Goal: Task Accomplishment & Management: Complete application form

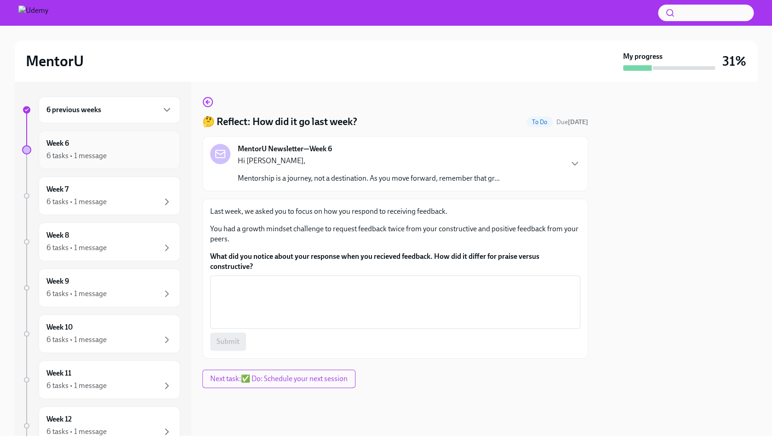
click at [105, 154] on div "6 tasks • 1 message" at bounding box center [76, 156] width 60 height 10
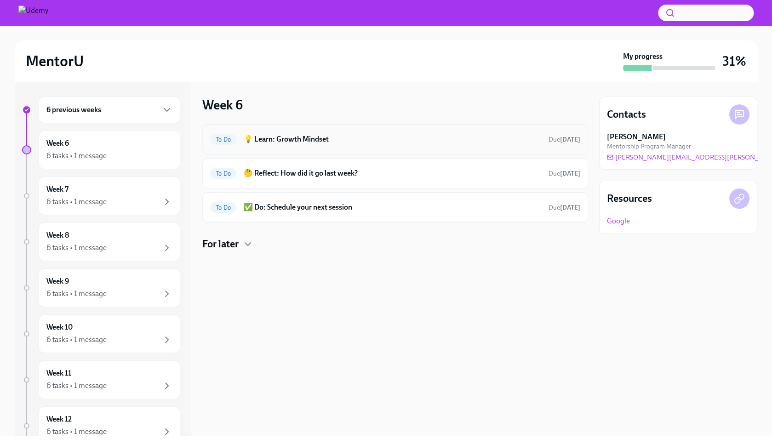
click at [286, 144] on div "To Do 💡 Learn: Growth Mindset Due [DATE]" at bounding box center [395, 139] width 370 height 15
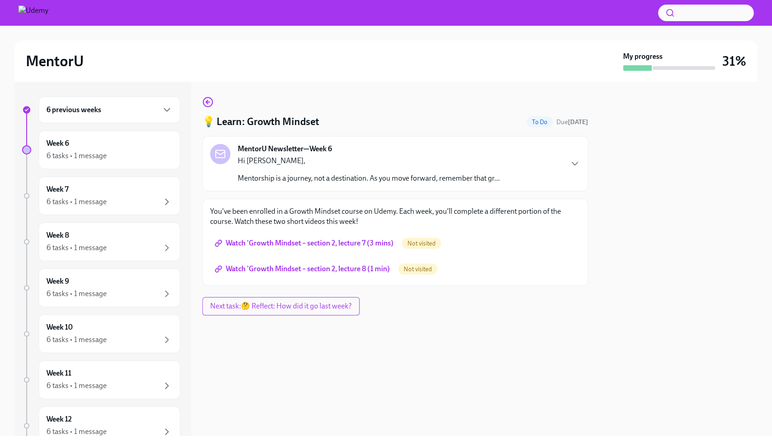
click at [319, 244] on span "Watch 'Growth Mindset – section 2, lecture 7 (3 mins)" at bounding box center [304, 243] width 177 height 9
click at [311, 273] on span "Watch 'Growth Mindset – section 2, lecture 8 (1 min)" at bounding box center [302, 268] width 173 height 9
click at [208, 101] on icon "button" at bounding box center [207, 102] width 2 height 4
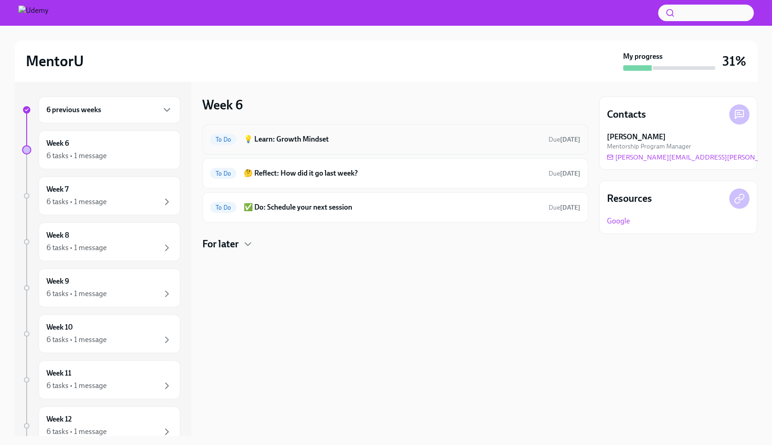
click at [292, 139] on h6 "💡 Learn: Growth Mindset" at bounding box center [392, 139] width 297 height 10
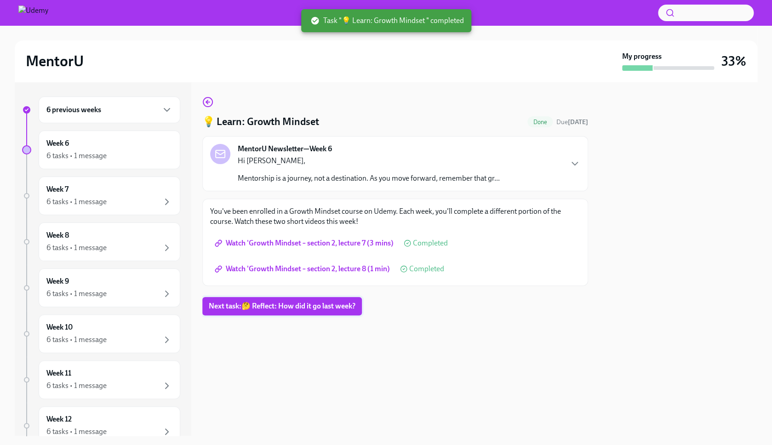
click at [288, 309] on span "Next task : 🤔 Reflect: How did it go last week?" at bounding box center [282, 305] width 147 height 9
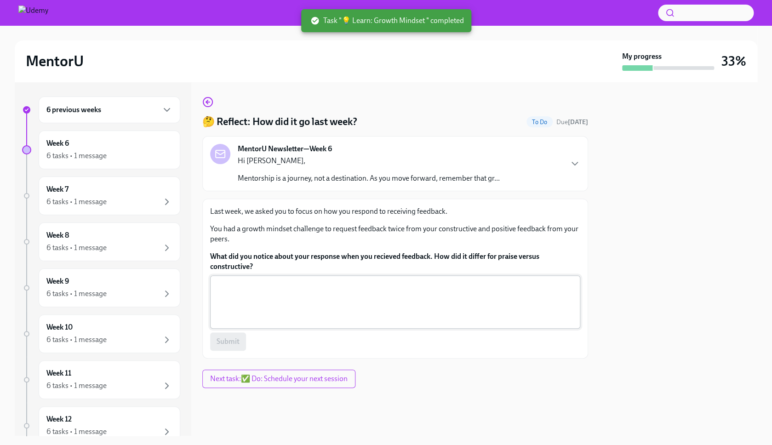
click at [287, 301] on textarea "What did you notice about your response when you recieved feedback. How did it …" at bounding box center [395, 302] width 359 height 44
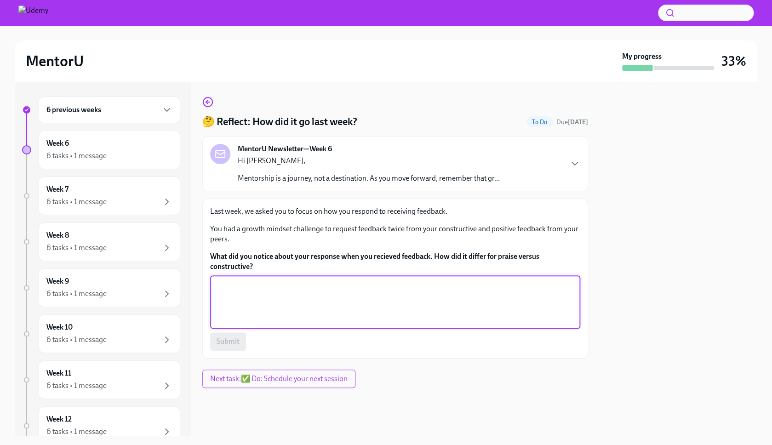
click at [358, 304] on textarea "What did you notice about your response when you recieved feedback. How did it …" at bounding box center [395, 302] width 359 height 44
click at [441, 292] on textarea "I behave similarly. I'd be somewhat shy when its a positive feedback," at bounding box center [395, 302] width 359 height 44
click at [244, 283] on textarea "I behave similarly. I'd be somewhat shy when its a positive feedback, and" at bounding box center [395, 302] width 359 height 44
click at [241, 289] on textarea "I behave similarly. I'd be somewhat shy when its a positive feedback, and" at bounding box center [395, 302] width 359 height 44
click at [449, 286] on textarea "I behaved similarly. I'd be somewhat shy when its a positive feedback, and" at bounding box center [395, 302] width 359 height 44
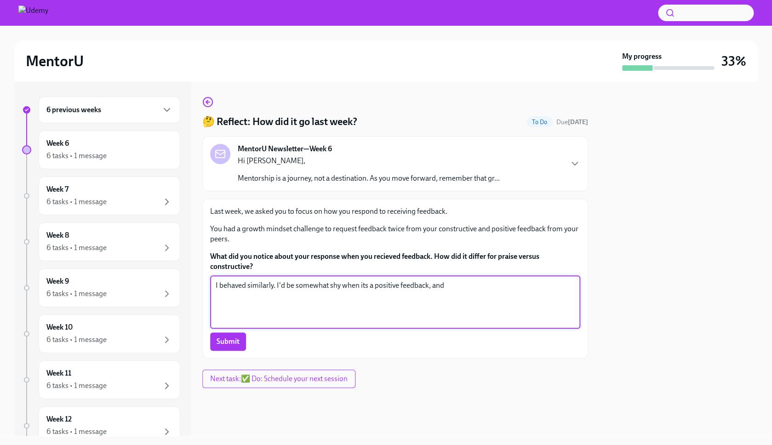
click at [371, 287] on textarea "I behaved similarly. I'd be somewhat shy when its a positive feedback, and" at bounding box center [395, 302] width 359 height 44
click at [470, 284] on textarea "I behaved similarly. I'd be somewhat shy when it was a positive feedback, and" at bounding box center [395, 302] width 359 height 44
type textarea "I behaved similarly. I'd be somewhat shy when it was a positive feedback, and I…"
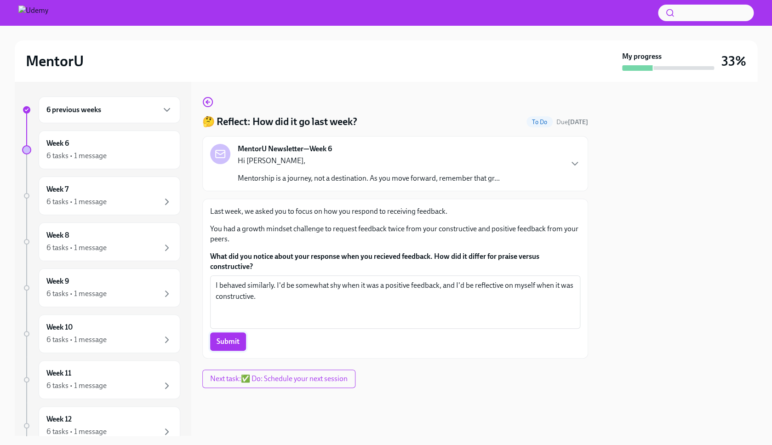
click at [229, 345] on span "Submit" at bounding box center [227, 341] width 23 height 9
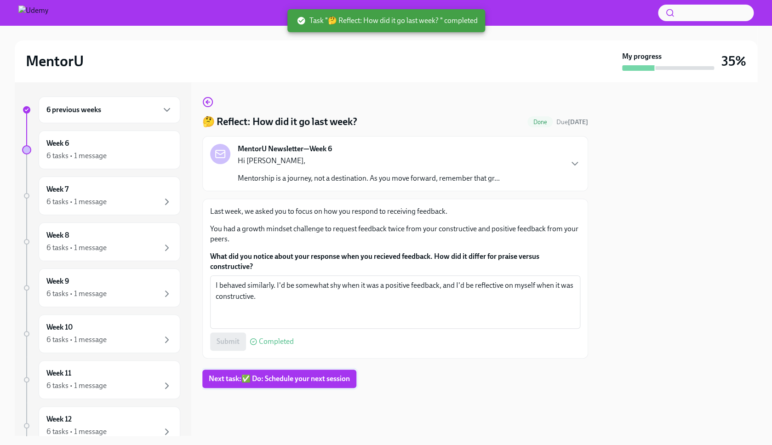
click at [287, 381] on span "Next task : ✅ Do: Schedule your next session" at bounding box center [279, 378] width 141 height 9
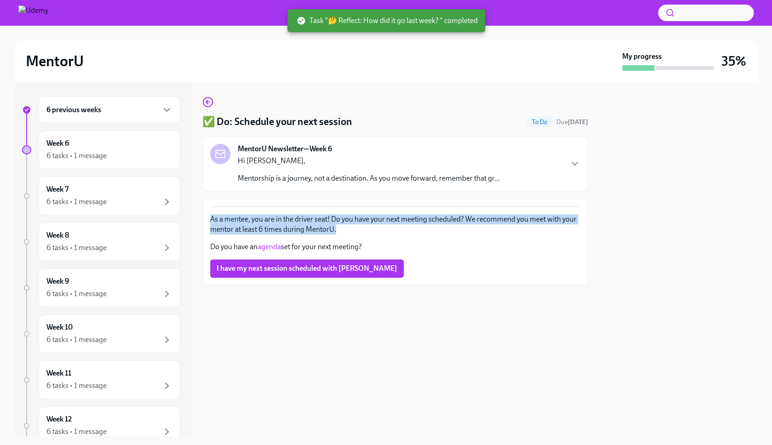
drag, startPoint x: 199, startPoint y: 219, endPoint x: 355, endPoint y: 228, distance: 156.5
click at [355, 228] on div "6 previous weeks Week 6 6 tasks • 1 message Week 7 6 tasks • 1 message Week 8 6…" at bounding box center [386, 259] width 742 height 354
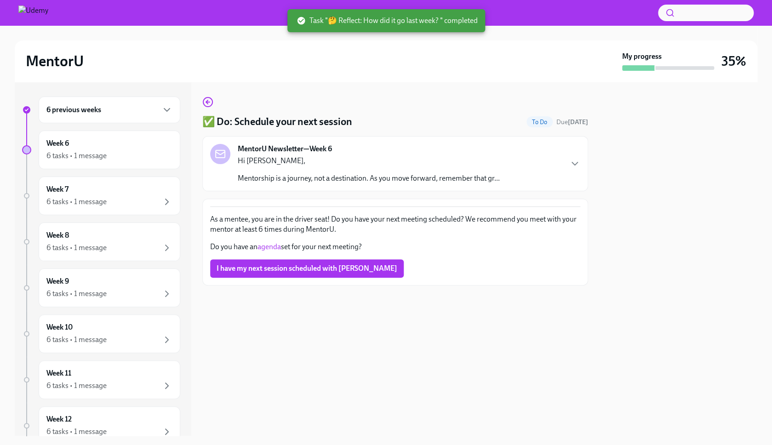
click at [355, 228] on p "As a mentee, you are in the driver seat! Do you have your next meeting schedule…" at bounding box center [395, 224] width 370 height 20
click at [303, 272] on span "I have my next session scheduled with [PERSON_NAME]" at bounding box center [306, 268] width 181 height 9
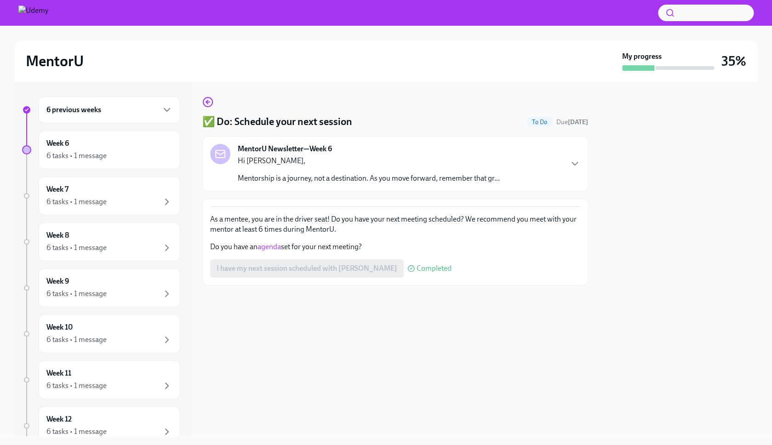
click at [98, 104] on div "6 previous weeks" at bounding box center [110, 110] width 142 height 27
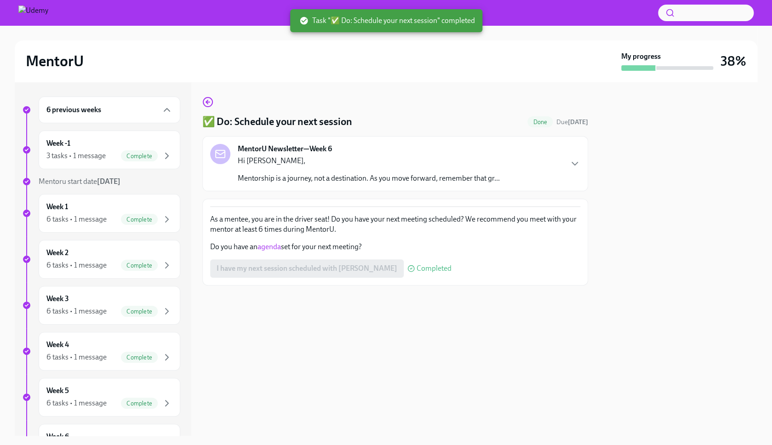
click at [97, 108] on h6 "6 previous weeks" at bounding box center [73, 110] width 55 height 10
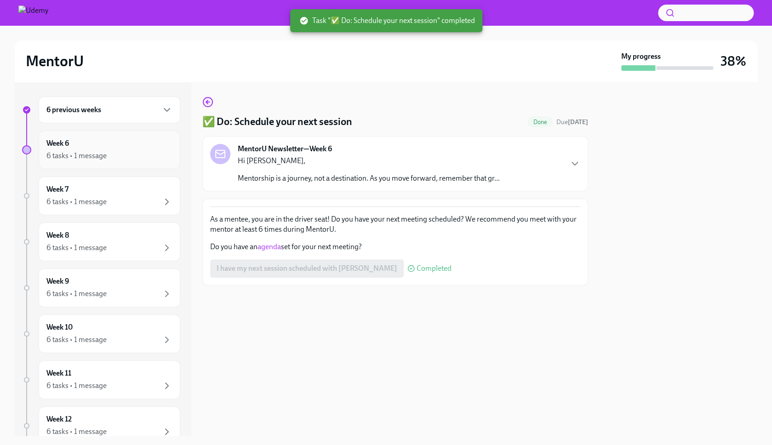
click at [114, 154] on div "6 tasks • 1 message" at bounding box center [109, 155] width 126 height 11
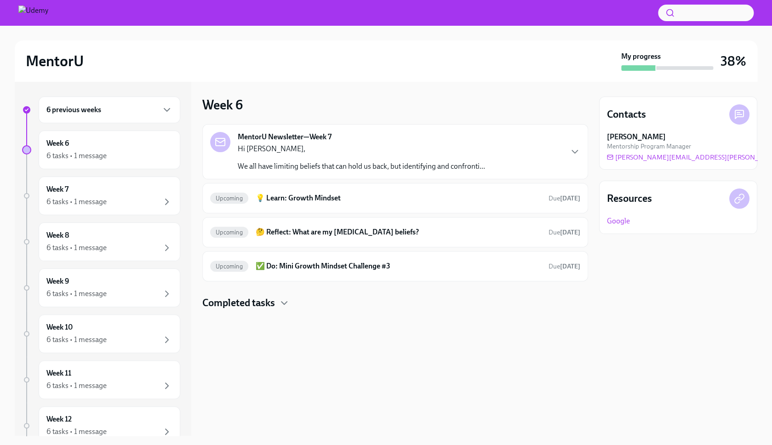
click at [104, 112] on div "6 previous weeks" at bounding box center [109, 109] width 126 height 11
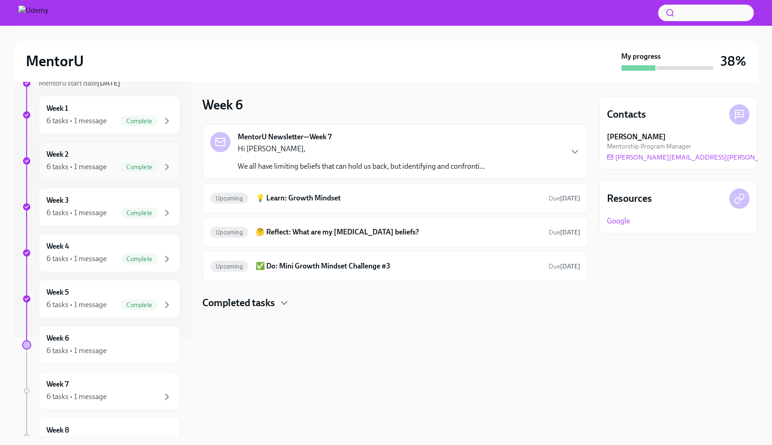
scroll to position [101, 0]
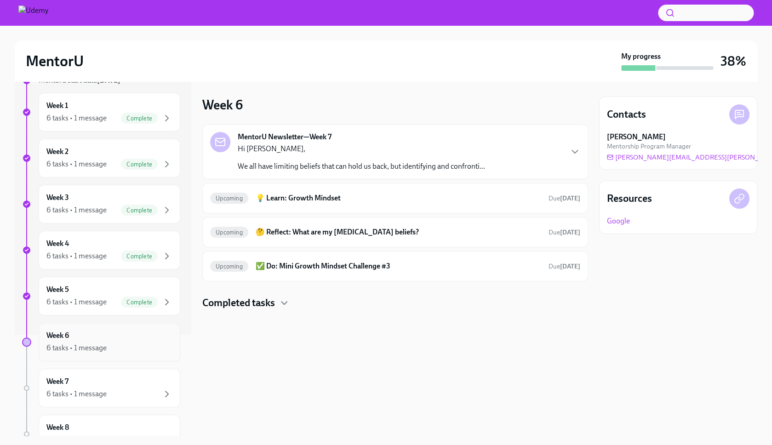
click at [85, 335] on div "Week 6 6 tasks • 1 message" at bounding box center [109, 341] width 126 height 23
click at [68, 337] on h6 "Week 6" at bounding box center [57, 335] width 23 height 10
click at [76, 383] on div "Week 7 6 tasks • 1 message" at bounding box center [109, 387] width 126 height 23
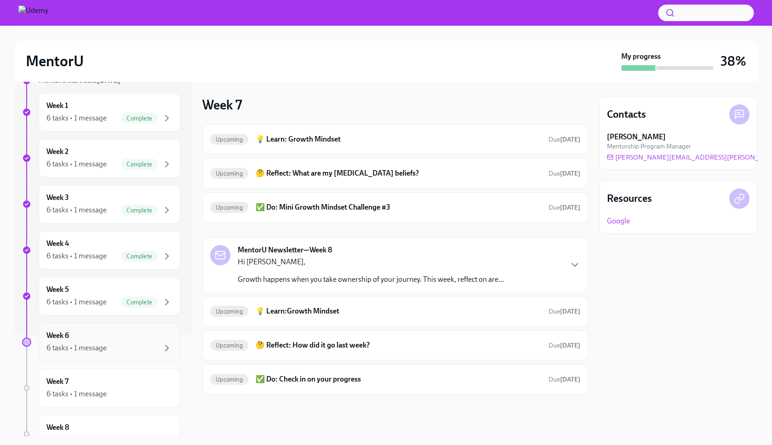
click at [64, 341] on div "Week 6 6 tasks • 1 message" at bounding box center [109, 341] width 126 height 23
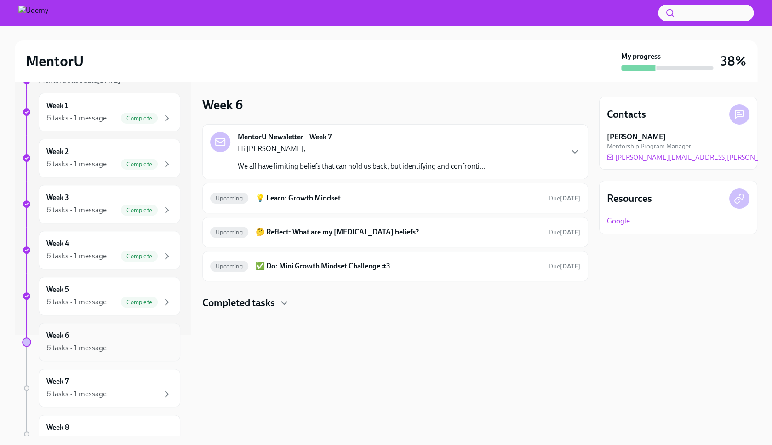
click at [64, 334] on h6 "Week 6" at bounding box center [57, 335] width 23 height 10
click at [346, 149] on p "Hi [PERSON_NAME]," at bounding box center [361, 149] width 247 height 10
